Goal: Task Accomplishment & Management: Complete application form

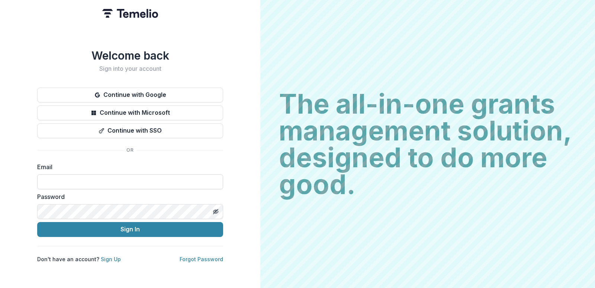
click at [126, 178] on input at bounding box center [130, 181] width 186 height 15
type input "**********"
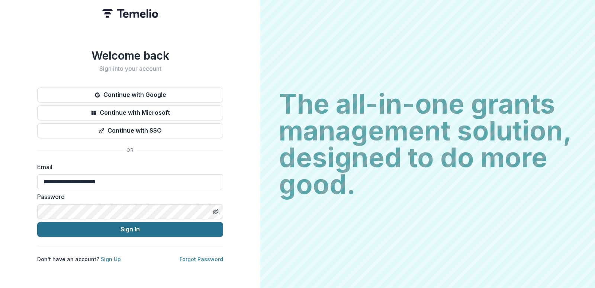
click at [102, 224] on button "Sign In" at bounding box center [130, 229] width 186 height 15
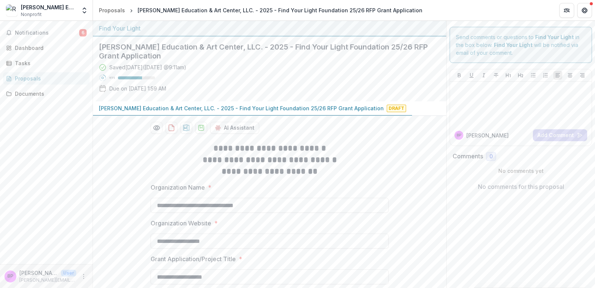
click at [341, 133] on div "AI Assistant" at bounding box center [270, 128] width 238 height 12
click at [335, 108] on p "Renzi Education & Art Center, LLC. - 2025 - Find Your Light Foundation 25/26 RF…" at bounding box center [241, 108] width 285 height 8
click at [330, 109] on p "Renzi Education & Art Center, LLC. - 2025 - Find Your Light Foundation 25/26 RF…" at bounding box center [241, 108] width 285 height 8
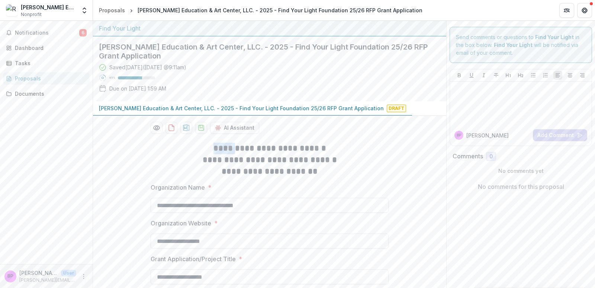
click at [330, 109] on p "Renzi Education & Art Center, LLC. - 2025 - Find Your Light Foundation 25/26 RF…" at bounding box center [241, 108] width 285 height 8
click at [251, 109] on p "Renzi Education & Art Center, LLC. - 2025 - Find Your Light Foundation 25/26 RF…" at bounding box center [241, 108] width 285 height 8
click at [31, 80] on div "Proposals" at bounding box center [49, 78] width 69 height 8
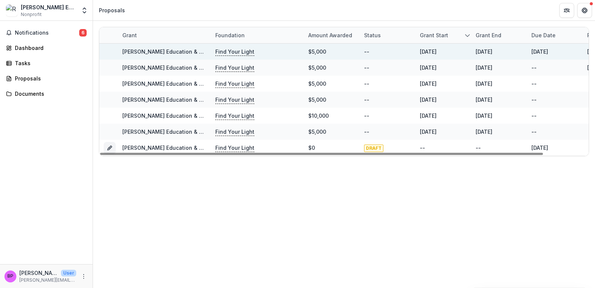
click at [228, 52] on p "Find Your Light" at bounding box center [234, 52] width 39 height 8
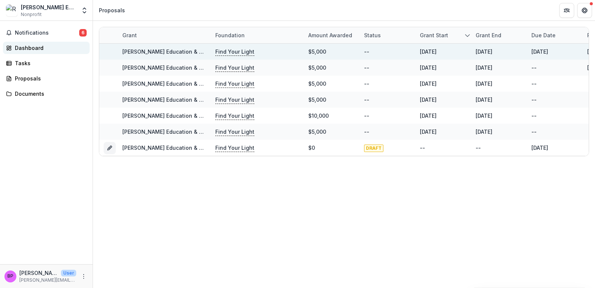
click at [26, 49] on div "Dashboard" at bounding box center [49, 48] width 69 height 8
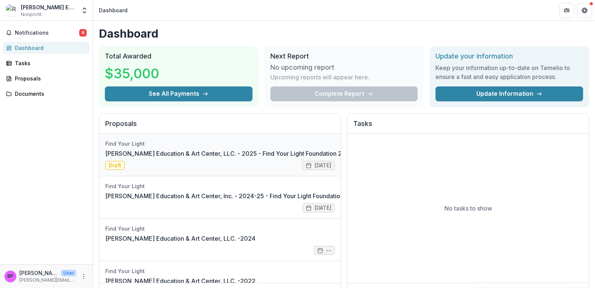
click at [115, 158] on link "Renzi Education & Art Center, LLC. - 2025 - Find Your Light Foundation 25/26 RF…" at bounding box center [261, 153] width 312 height 9
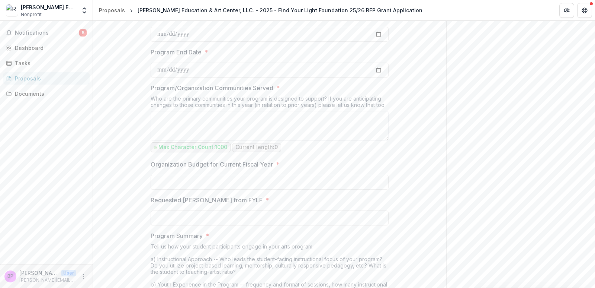
scroll to position [438, 0]
click at [277, 178] on input "Organization Budget for Current Fiscal Year *" at bounding box center [270, 182] width 238 height 15
type input "********"
click at [327, 216] on input "Requested Grant Amount from FYLF *" at bounding box center [270, 218] width 238 height 15
click at [198, 221] on input "**" at bounding box center [270, 218] width 238 height 15
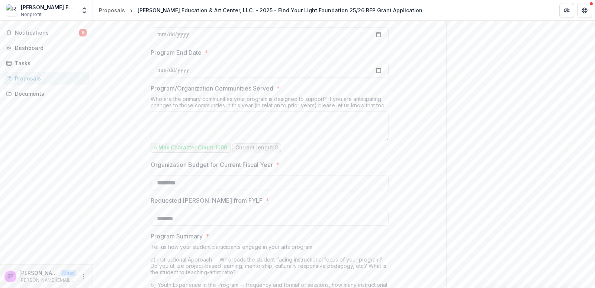
type input "*******"
click at [542, 243] on div "Send comments or questions to Find Your Light in the box below. Find Your Light…" at bounding box center [520, 214] width 149 height 1263
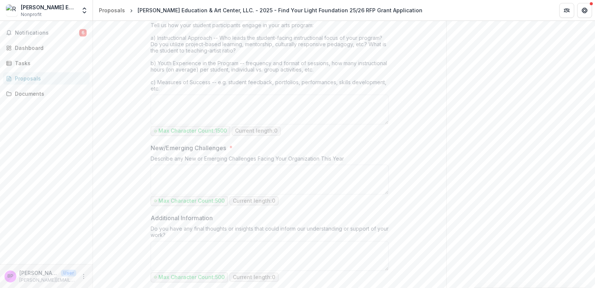
scroll to position [699, 0]
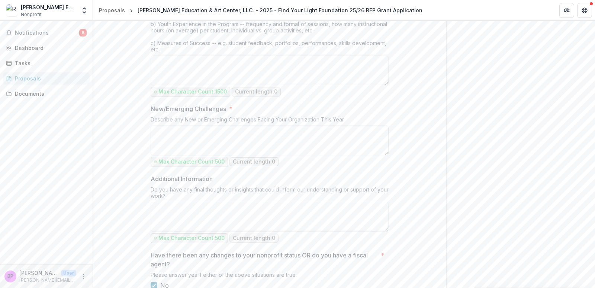
click at [212, 132] on textarea "New/Emerging Challenges *" at bounding box center [270, 140] width 238 height 30
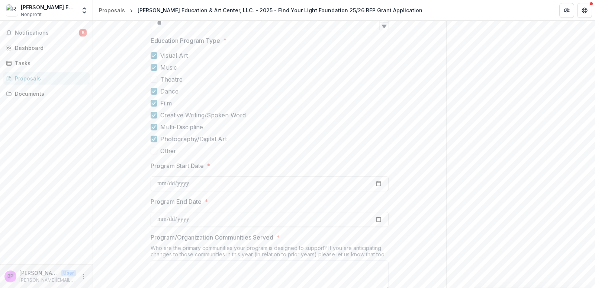
scroll to position [252, 0]
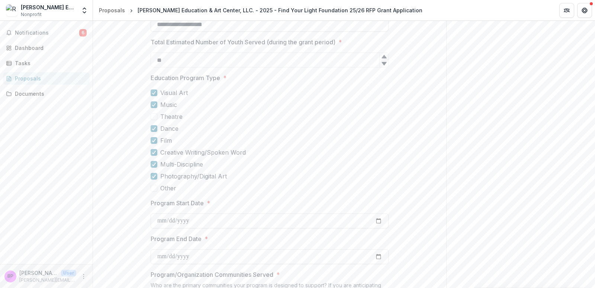
click at [153, 117] on span at bounding box center [154, 116] width 7 height 7
click at [154, 119] on span at bounding box center [154, 116] width 7 height 7
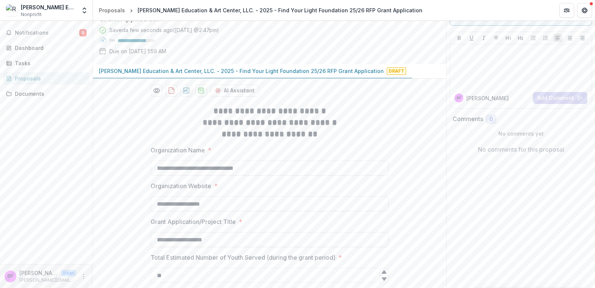
scroll to position [0, 0]
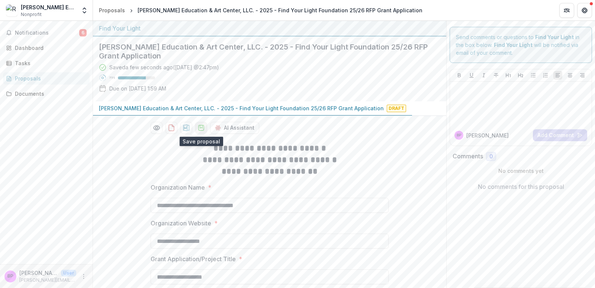
click at [199, 129] on icon "download-proposal" at bounding box center [201, 127] width 7 height 7
click at [200, 129] on icon "download-proposal" at bounding box center [201, 127] width 7 height 7
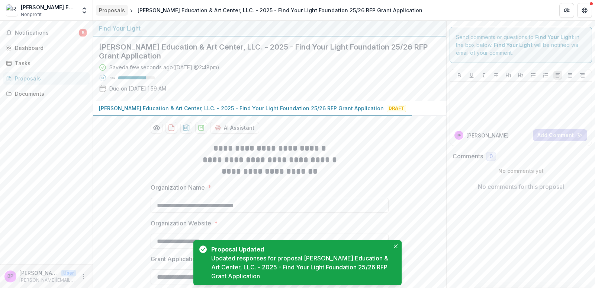
click at [107, 9] on div "Proposals" at bounding box center [112, 10] width 26 height 8
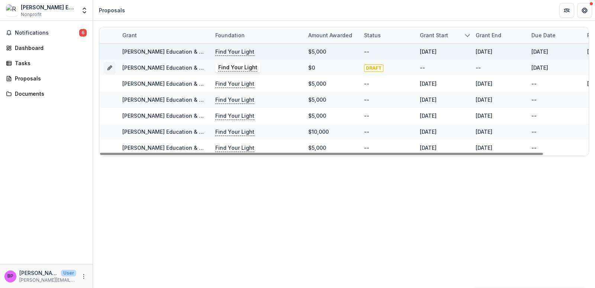
click at [229, 52] on p "Find Your Light" at bounding box center [234, 52] width 39 height 8
click at [240, 51] on p "Find Your Light" at bounding box center [234, 52] width 39 height 8
click at [237, 51] on p "Find Your Light" at bounding box center [234, 52] width 39 height 8
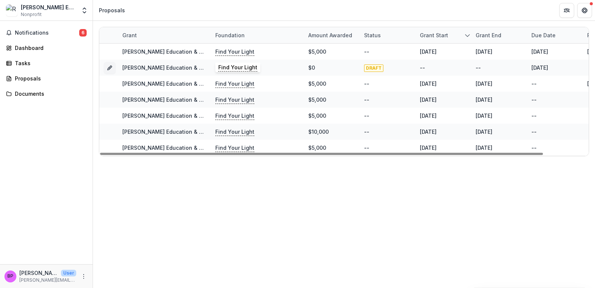
click at [99, 189] on div "Grant Foundation Amount awarded Status Grant start Grant end Due Date Report Du…" at bounding box center [344, 154] width 502 height 267
click at [533, 201] on div "Grant Foundation Amount awarded Status Grant start Grant end Due Date Report Du…" at bounding box center [344, 154] width 502 height 267
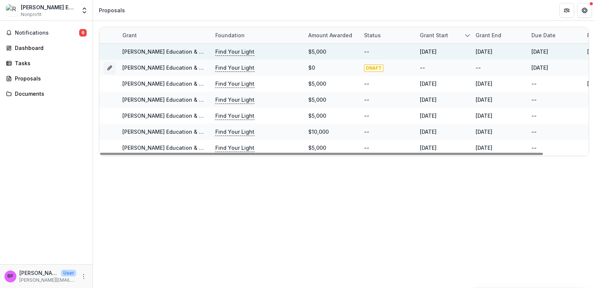
click at [160, 52] on link "Renzi Education & Art Center, Inc. - 2024-25 - Find Your Light Foundation Reque…" at bounding box center [259, 51] width 275 height 6
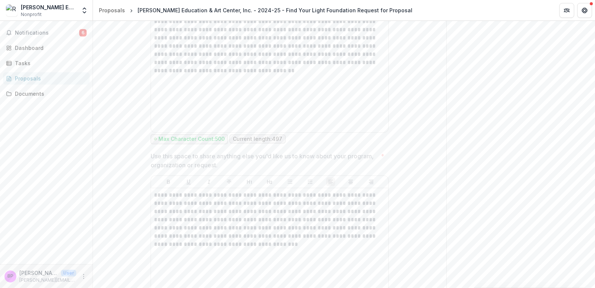
scroll to position [1728, 0]
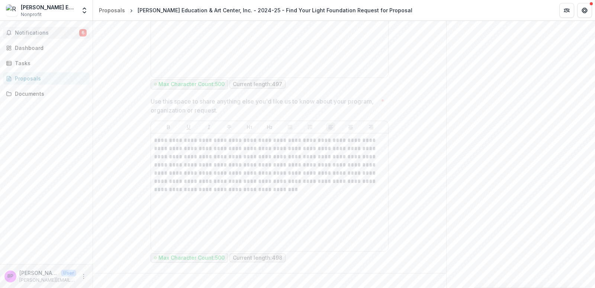
click at [36, 33] on span "Notifications" at bounding box center [47, 33] width 64 height 6
